Goal: Task Accomplishment & Management: Complete application form

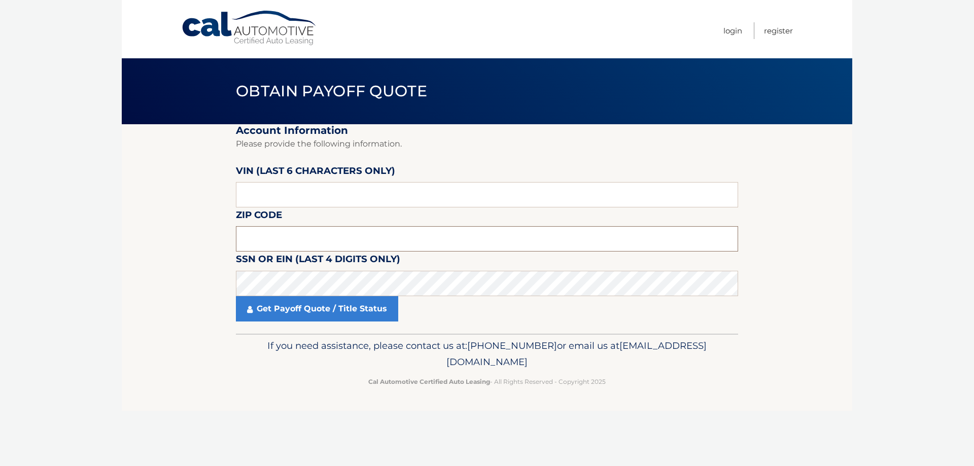
click at [292, 241] on input "text" at bounding box center [487, 238] width 502 height 25
paste input "10452"
type input "10452"
click at [293, 315] on link "Get Payoff Quote / Title Status" at bounding box center [317, 308] width 162 height 25
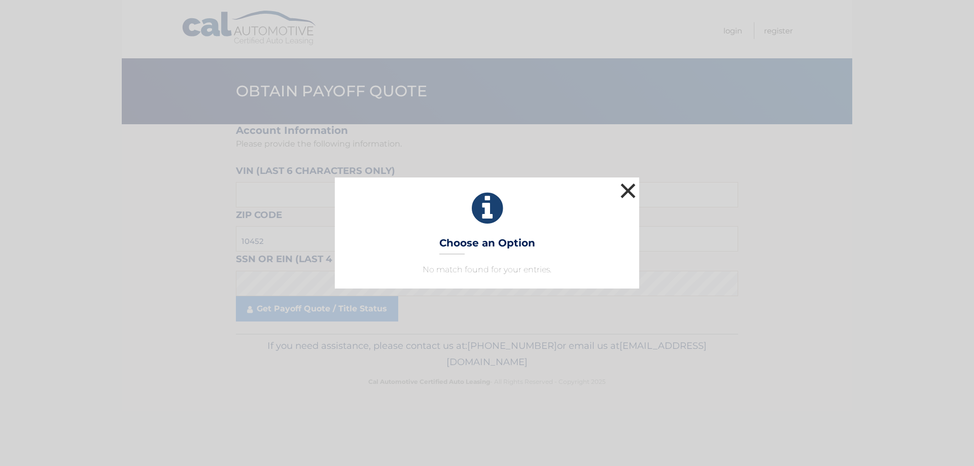
click at [628, 189] on button "×" at bounding box center [628, 191] width 20 height 20
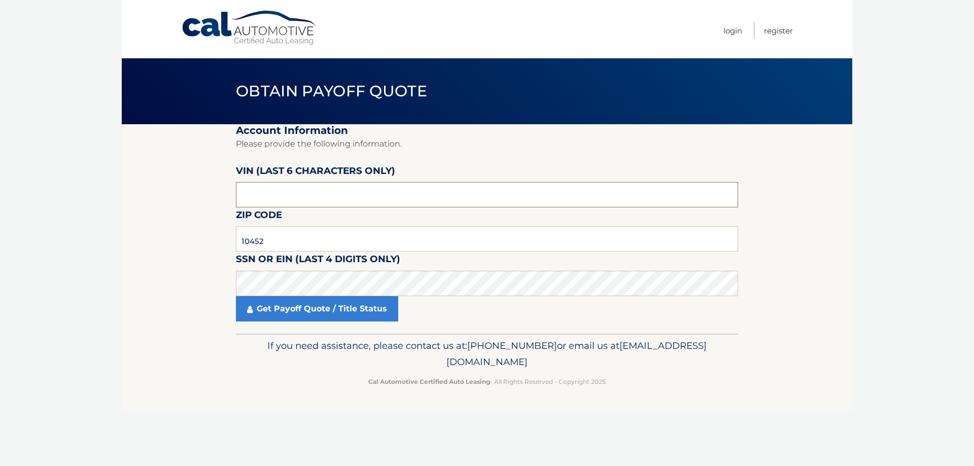
click at [242, 197] on input "text" at bounding box center [487, 194] width 502 height 25
type input "701984"
click at [148, 272] on section "Account Information Please provide the following information. [PERSON_NAME] (la…" at bounding box center [487, 229] width 730 height 210
click button "For Originating Dealer" at bounding box center [0, 0] width 0 height 0
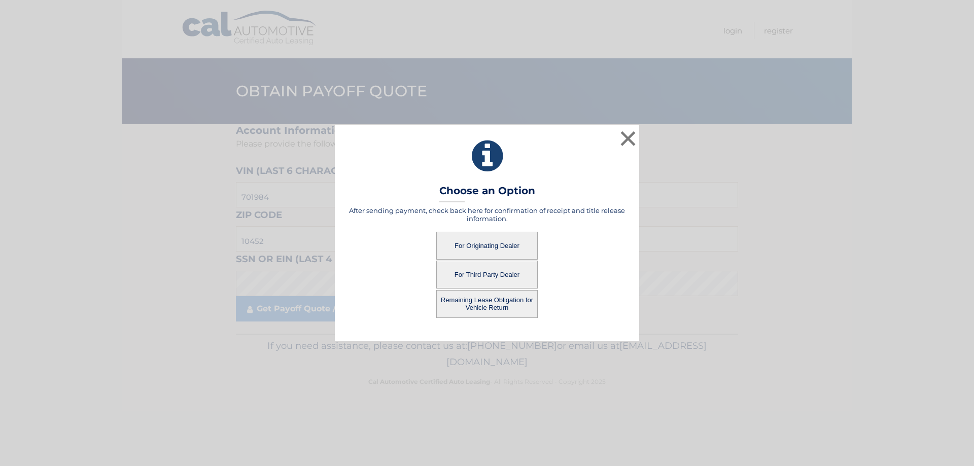
click at [481, 243] on button "For Originating Dealer" at bounding box center [486, 246] width 101 height 28
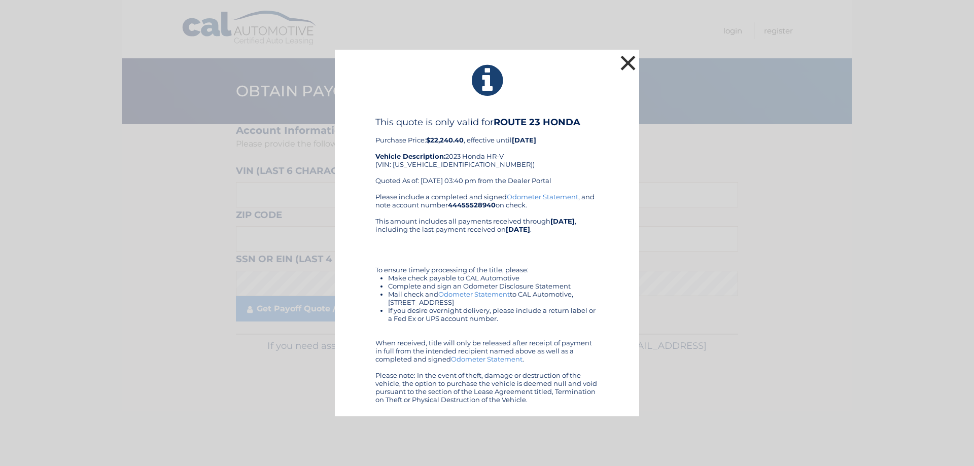
click at [626, 63] on button "×" at bounding box center [628, 63] width 20 height 20
